Goal: Obtain resource: Obtain resource

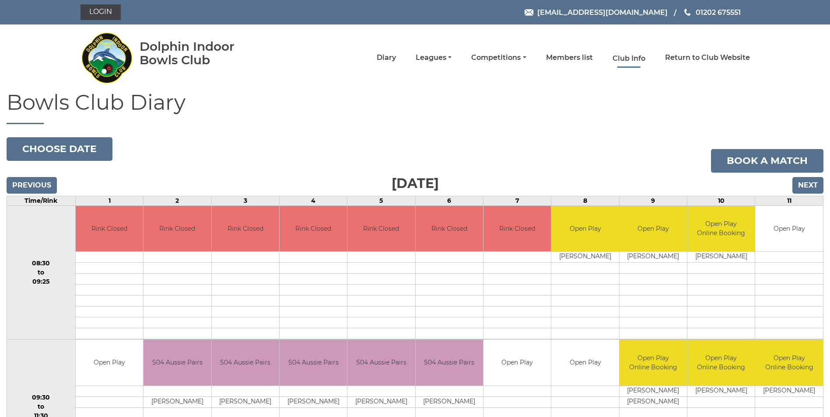
click at [630, 56] on link "Club Info" at bounding box center [628, 59] width 33 height 10
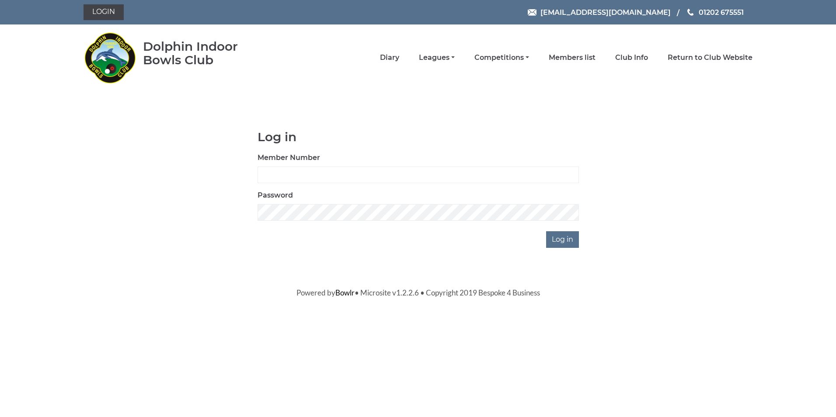
click at [123, 46] on img at bounding box center [110, 57] width 52 height 61
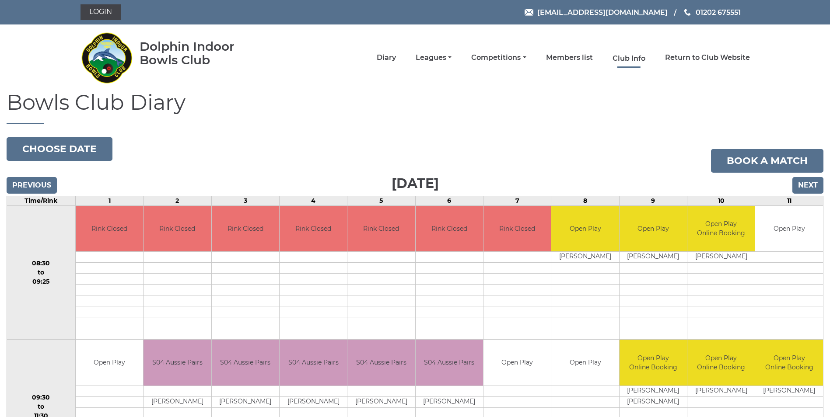
click at [634, 59] on link "Club Info" at bounding box center [628, 59] width 33 height 10
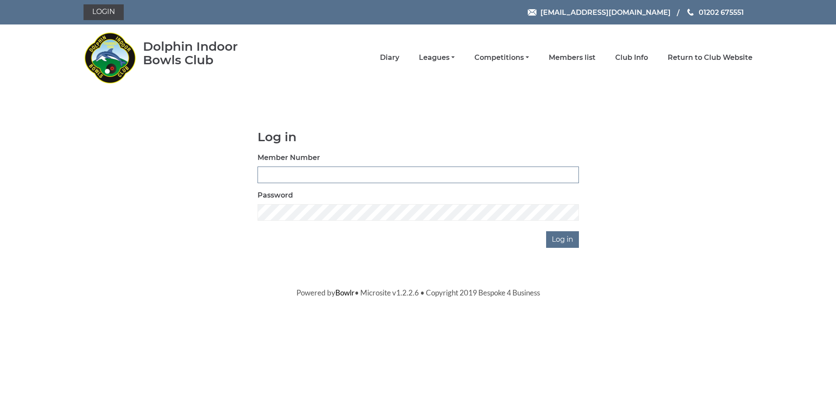
click at [279, 175] on input "Member Number" at bounding box center [418, 175] width 321 height 17
type input "3054"
click at [546, 231] on input "Log in" at bounding box center [562, 239] width 33 height 17
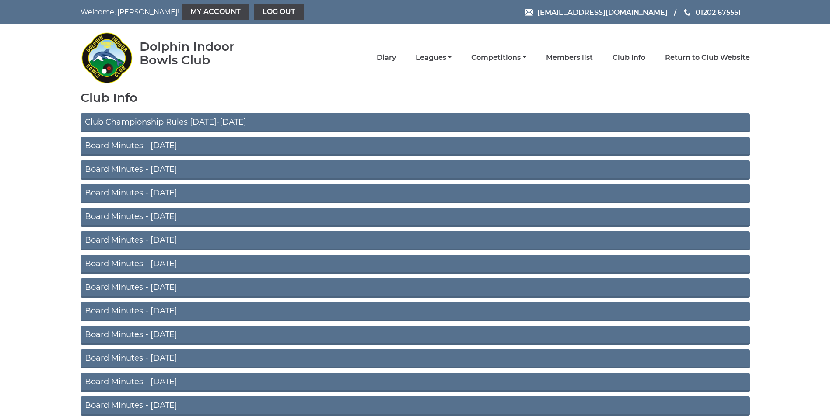
click at [190, 120] on link "Club Championship Rules [DATE]-[DATE]" at bounding box center [414, 122] width 669 height 19
click at [222, 121] on link "Club Championship Rules [DATE]-[DATE]" at bounding box center [414, 122] width 669 height 19
